Goal: Task Accomplishment & Management: Manage account settings

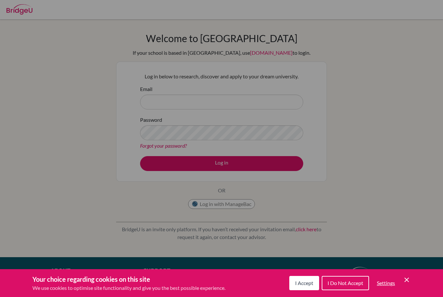
click at [410, 274] on div "Your choice regarding cookies on this site We use cookies to optimise site func…" at bounding box center [221, 283] width 443 height 28
click at [403, 277] on icon "Cookie Control Close Icon" at bounding box center [407, 280] width 8 height 8
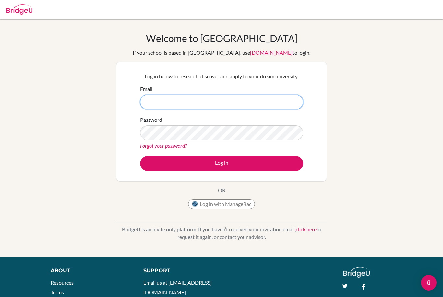
click at [150, 104] on input "Email" at bounding box center [221, 102] width 163 height 15
type input "[EMAIL_ADDRESS][DOMAIN_NAME]"
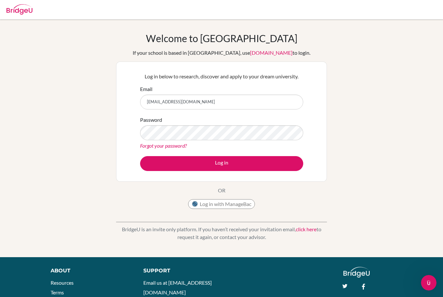
click at [268, 163] on button "Log in" at bounding box center [221, 163] width 163 height 15
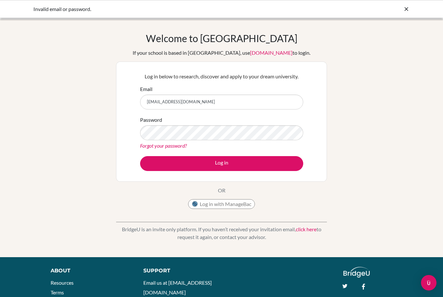
click at [221, 163] on button "Log in" at bounding box center [221, 163] width 163 height 15
click at [243, 160] on button "Log in" at bounding box center [221, 163] width 163 height 15
click at [266, 162] on button "Log in" at bounding box center [221, 163] width 163 height 15
click at [237, 202] on button "Log in with ManageBac" at bounding box center [221, 204] width 67 height 10
